Goal: Task Accomplishment & Management: Manage account settings

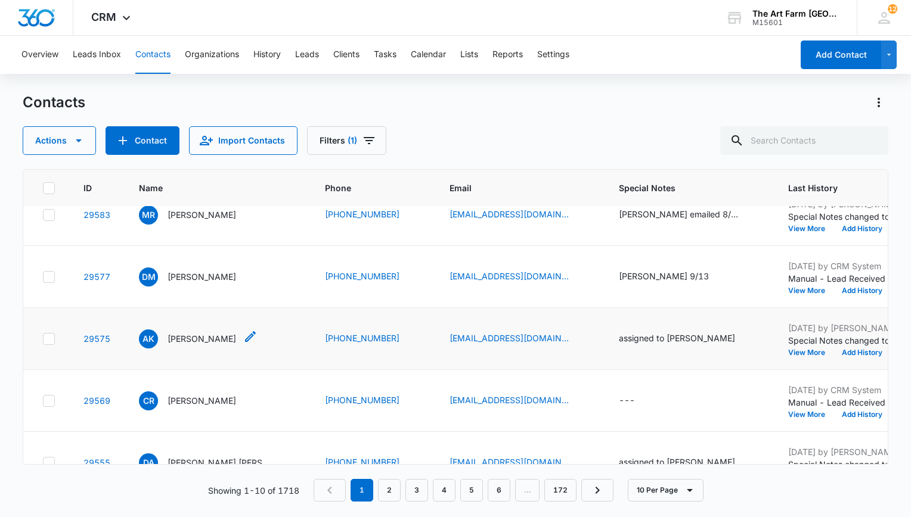
scroll to position [368, 0]
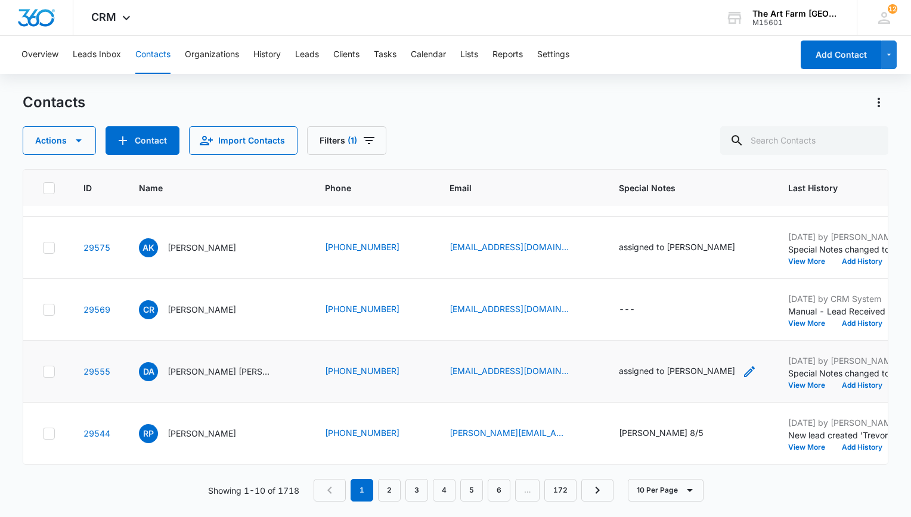
click at [744, 367] on icon "Special Notes - assigned to Erin - Select to Edit Field" at bounding box center [749, 372] width 11 height 11
click at [628, 278] on textarea "assigned to [PERSON_NAME]" at bounding box center [645, 267] width 141 height 68
drag, startPoint x: 616, startPoint y: 247, endPoint x: 444, endPoint y: 259, distance: 172.7
drag, startPoint x: 662, startPoint y: 247, endPoint x: 578, endPoint y: 243, distance: 83.6
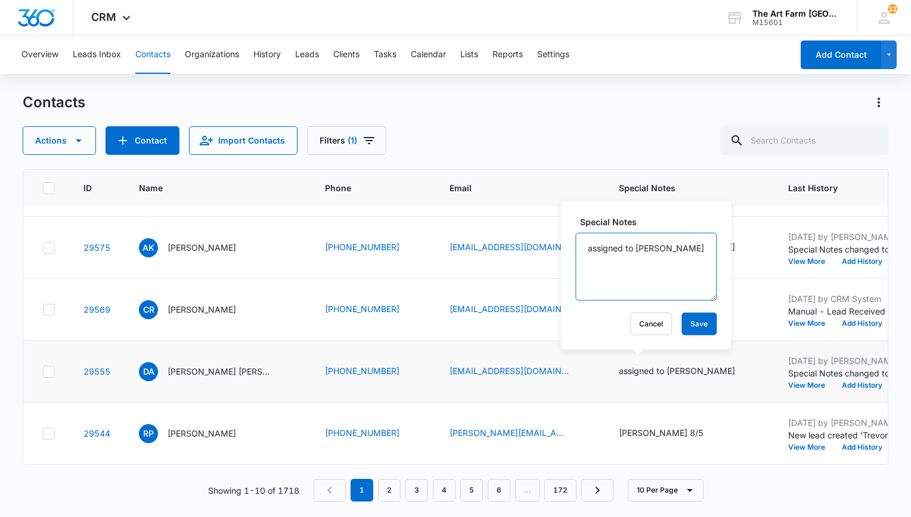
click at [578, 243] on textarea "assigned to [PERSON_NAME]" at bounding box center [645, 267] width 141 height 68
type textarea "job inquiry - hired"
click at [681, 319] on button "Save" at bounding box center [698, 324] width 35 height 23
click at [216, 303] on p "[PERSON_NAME]" at bounding box center [202, 309] width 69 height 13
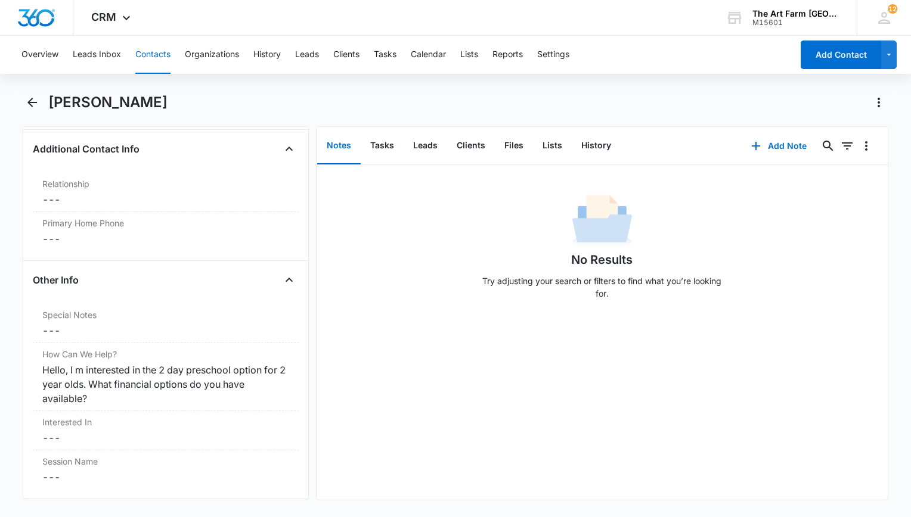
scroll to position [883, 0]
click at [33, 104] on icon "Back" at bounding box center [32, 102] width 14 height 14
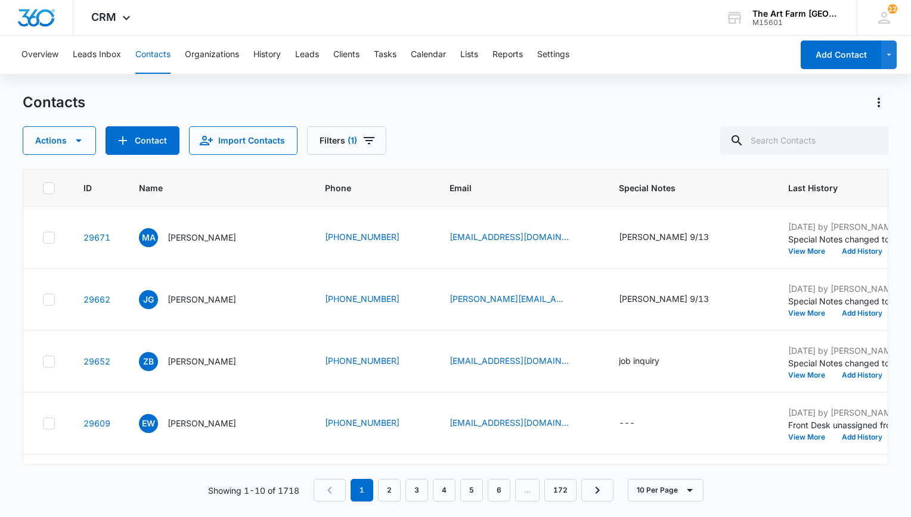
scroll to position [368, 0]
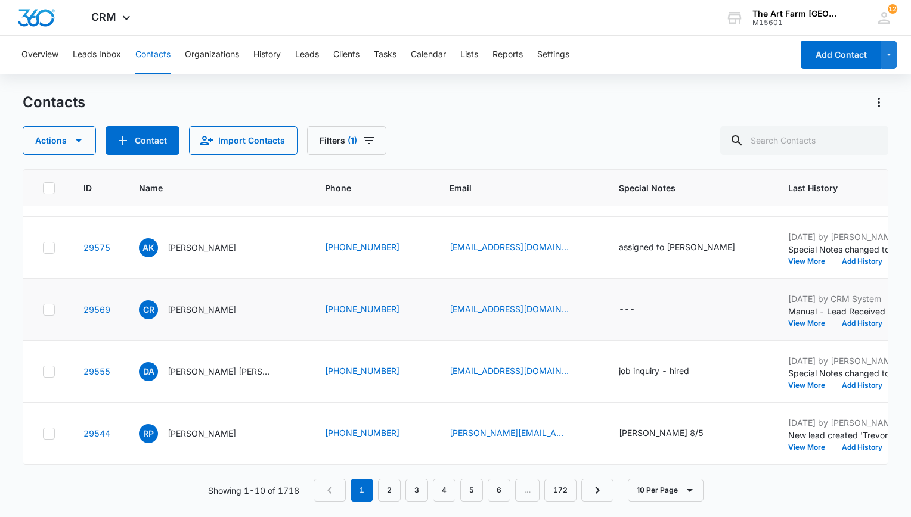
click at [52, 305] on icon at bounding box center [49, 310] width 11 height 11
click at [43, 309] on input "checkbox" at bounding box center [42, 309] width 1 height 1
click at [91, 137] on button "Actions" at bounding box center [59, 140] width 73 height 29
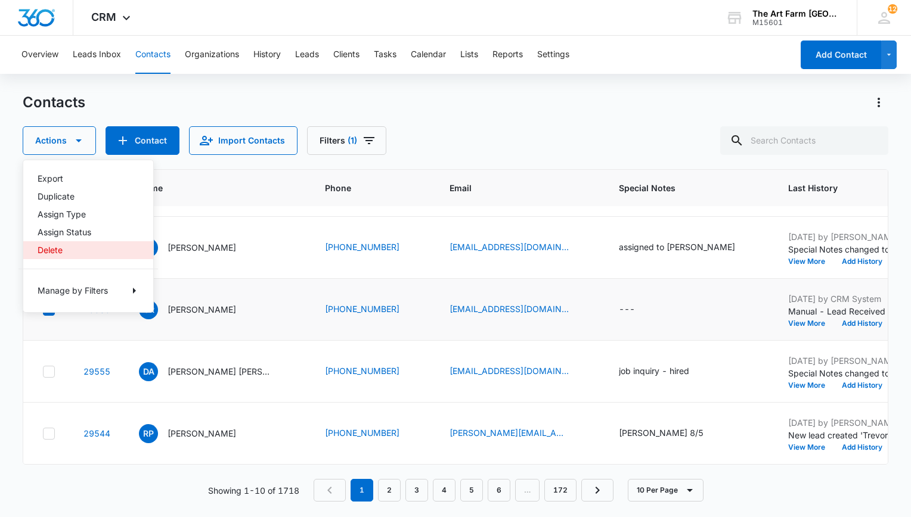
click at [77, 247] on div "Delete" at bounding box center [81, 250] width 87 height 8
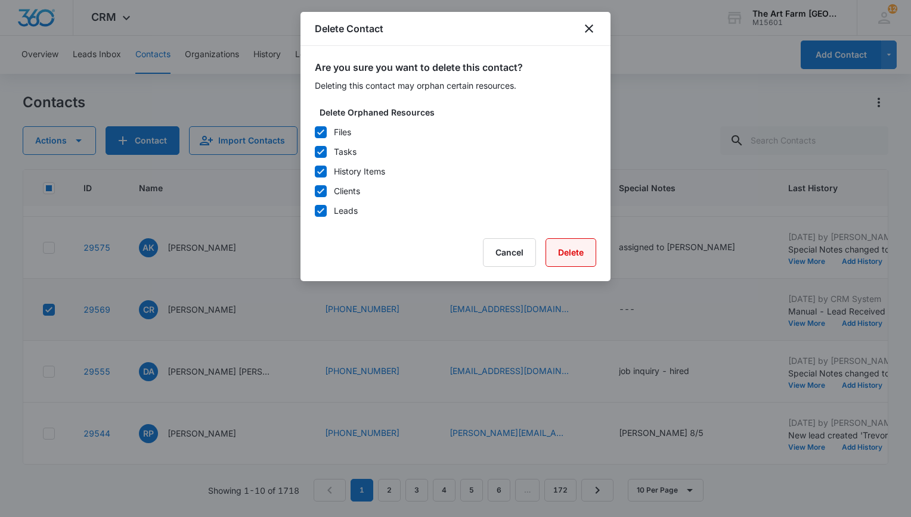
click at [569, 249] on button "Delete" at bounding box center [570, 252] width 51 height 29
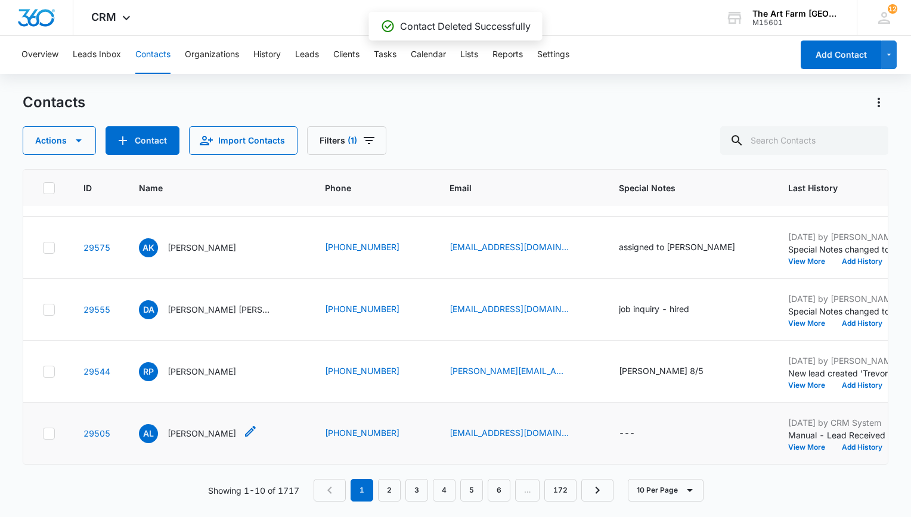
click at [192, 427] on p "[PERSON_NAME]" at bounding box center [202, 433] width 69 height 13
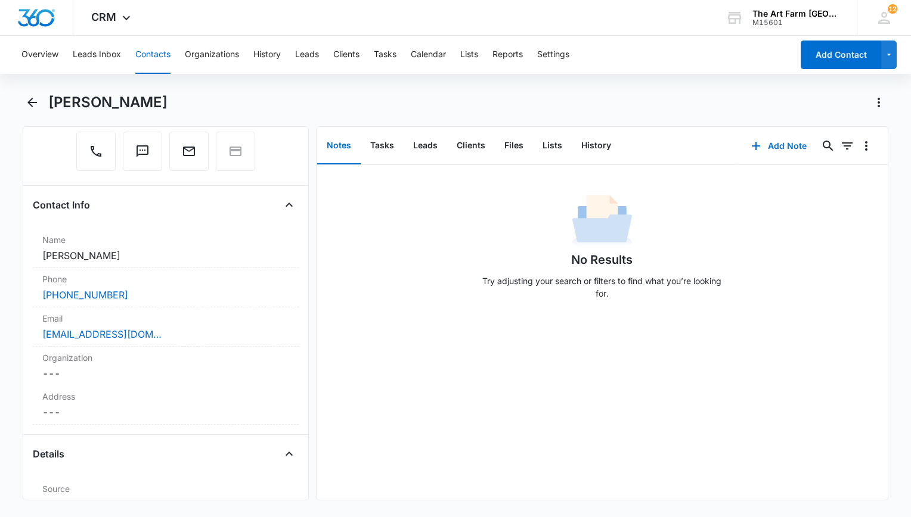
scroll to position [101, 0]
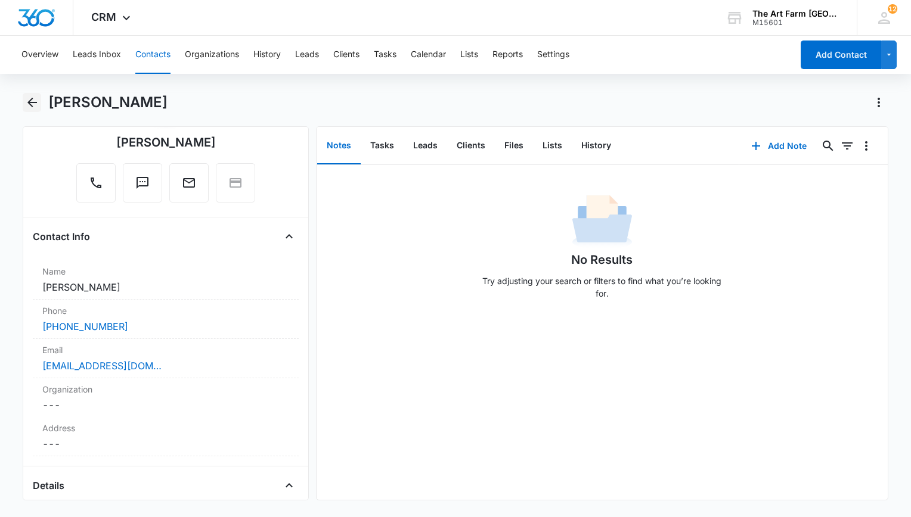
click at [32, 101] on icon "Back" at bounding box center [32, 102] width 14 height 14
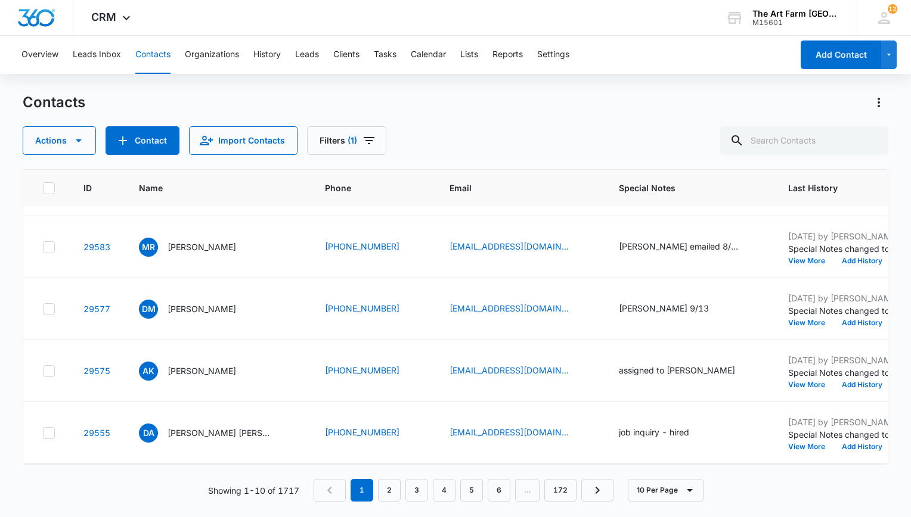
scroll to position [240, 0]
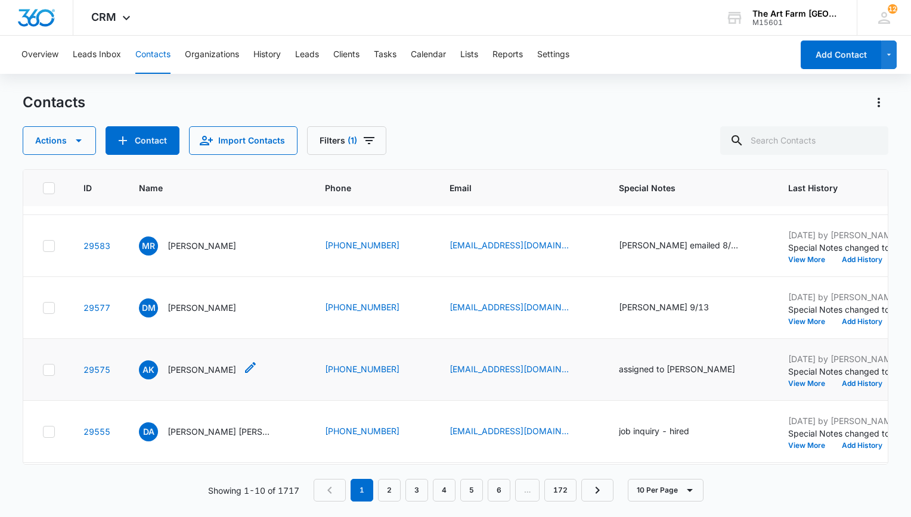
click at [178, 364] on p "[PERSON_NAME]" at bounding box center [202, 370] width 69 height 13
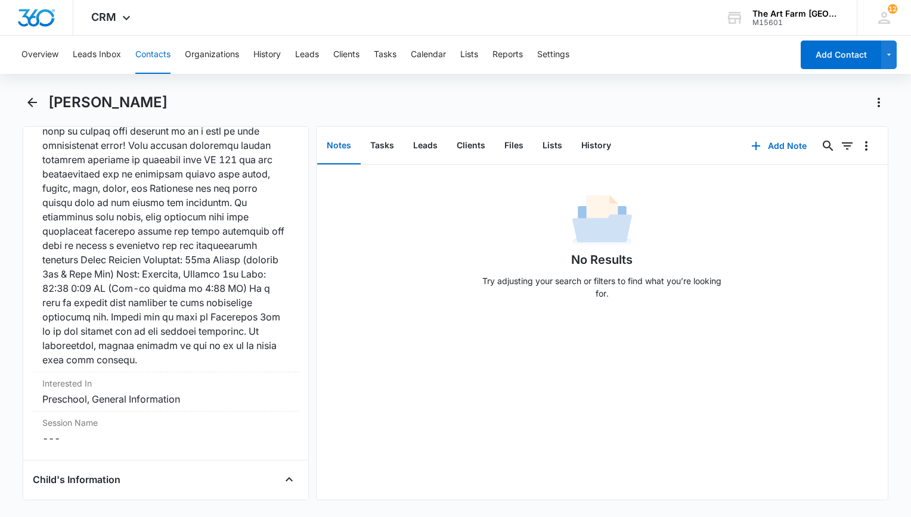
scroll to position [1180, 0]
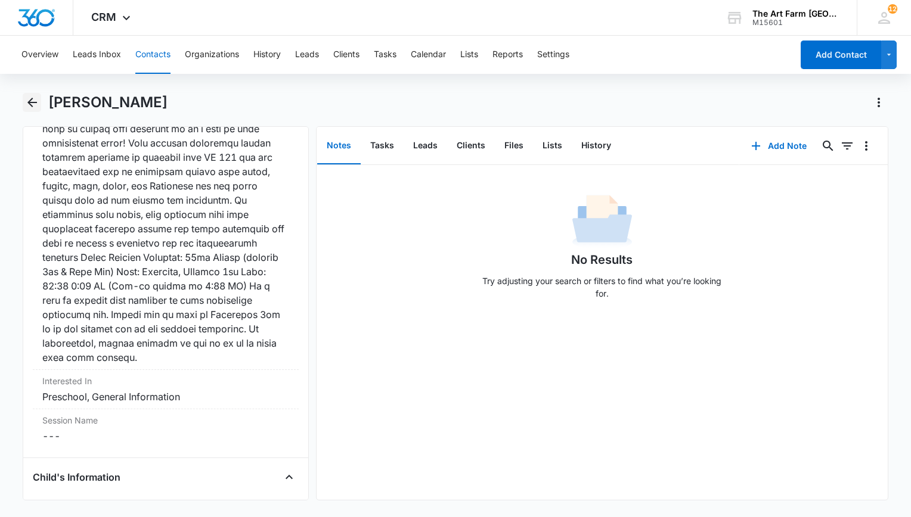
click at [35, 104] on icon "Back" at bounding box center [32, 102] width 14 height 14
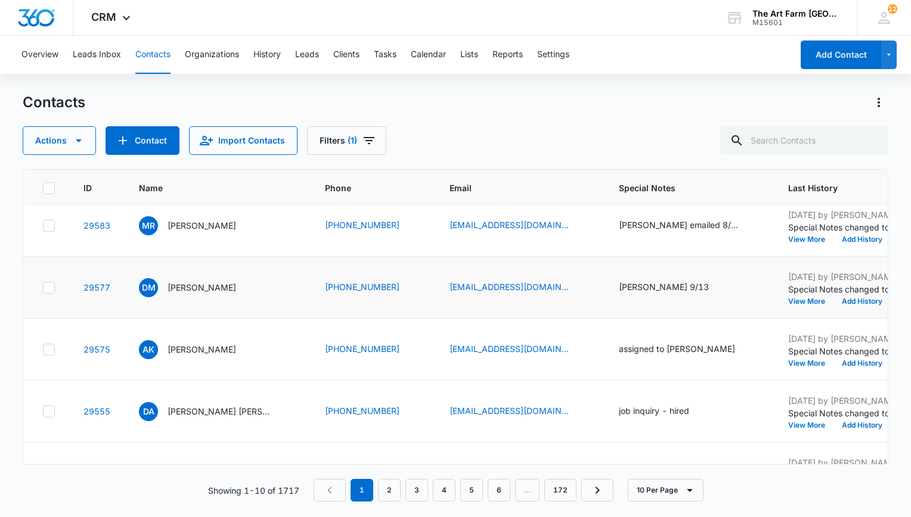
scroll to position [274, 0]
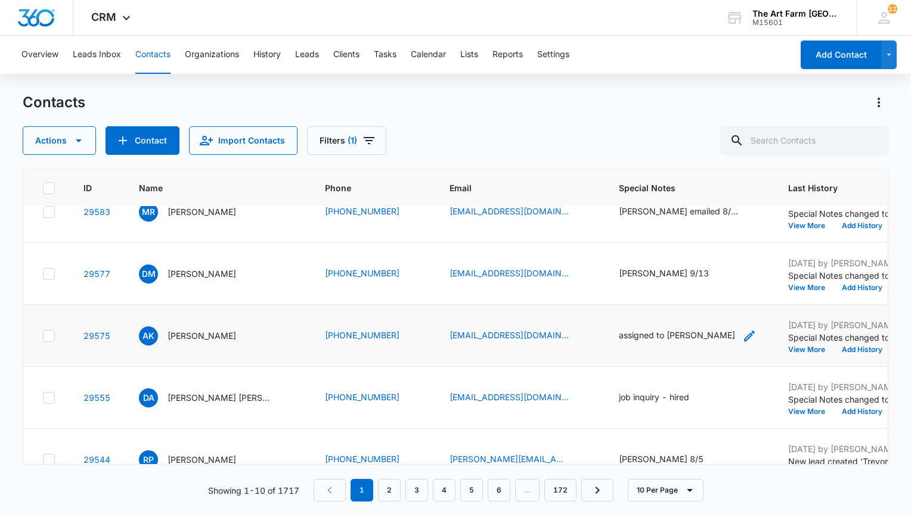
click at [744, 334] on icon "Special Notes - assigned to Erin - Select to Edit Field" at bounding box center [749, 336] width 11 height 11
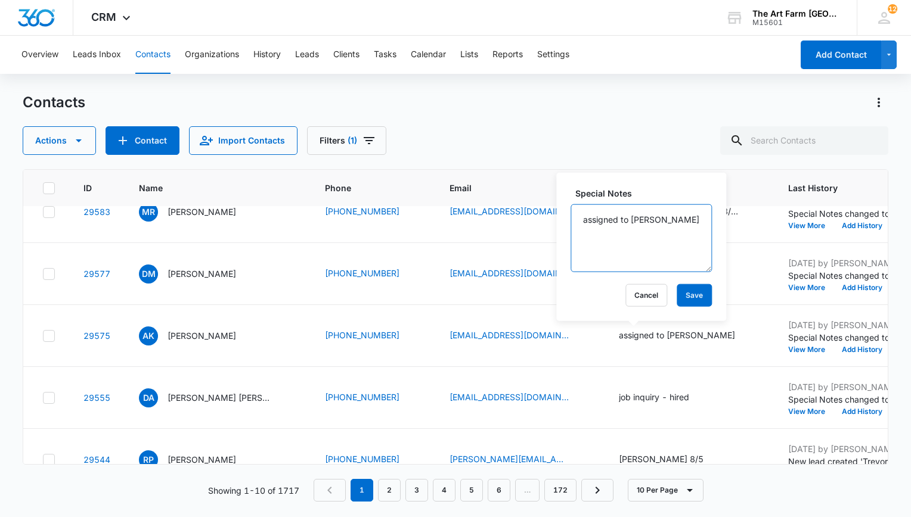
click at [655, 240] on textarea "assigned to [PERSON_NAME]" at bounding box center [640, 238] width 141 height 68
drag, startPoint x: 668, startPoint y: 223, endPoint x: 553, endPoint y: 234, distance: 115.5
drag, startPoint x: 658, startPoint y: 229, endPoint x: 577, endPoint y: 210, distance: 82.6
click at [577, 210] on textarea "assigned to [PERSON_NAME]" at bounding box center [640, 238] width 141 height 68
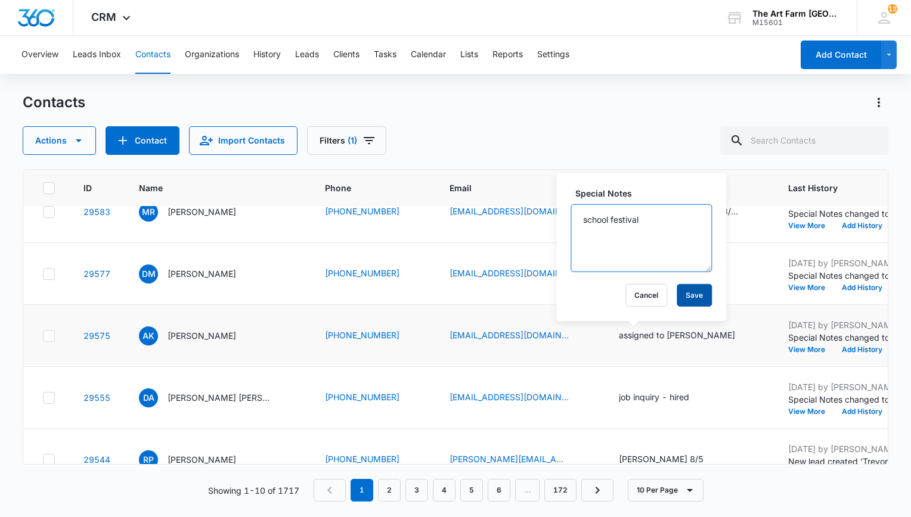
type textarea "school festival"
click at [677, 292] on button "Save" at bounding box center [694, 295] width 35 height 23
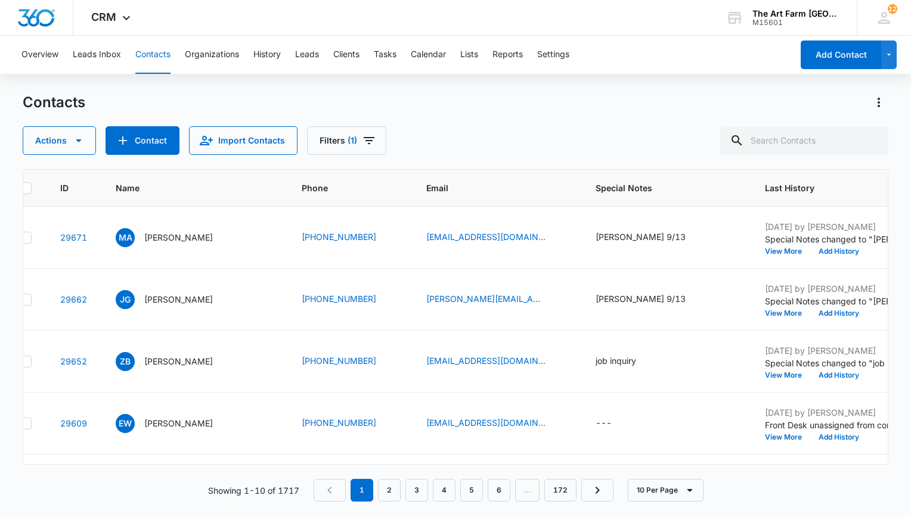
scroll to position [0, 31]
